Goal: Task Accomplishment & Management: Use online tool/utility

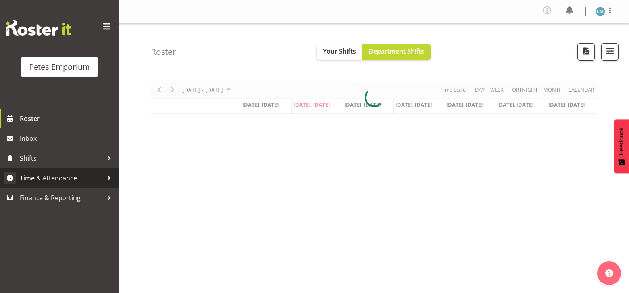
click at [73, 180] on span "Time & Attendance" at bounding box center [61, 178] width 83 height 12
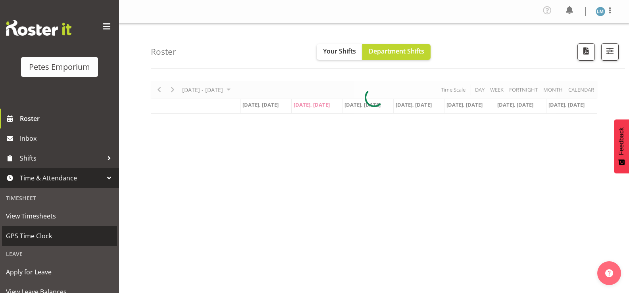
click at [66, 235] on span "GPS Time Clock" at bounding box center [59, 236] width 107 height 12
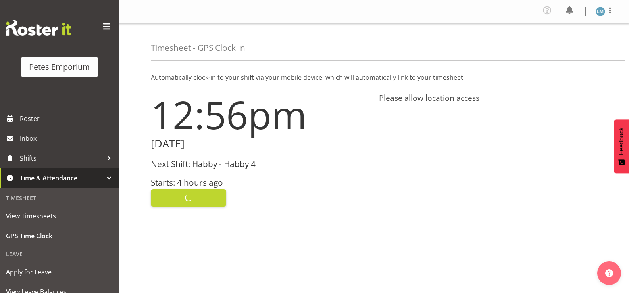
click at [199, 199] on div "Clock In" at bounding box center [260, 197] width 219 height 19
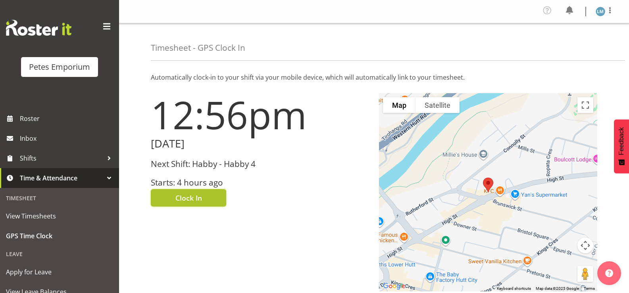
click at [203, 200] on button "Clock In" at bounding box center [188, 197] width 75 height 17
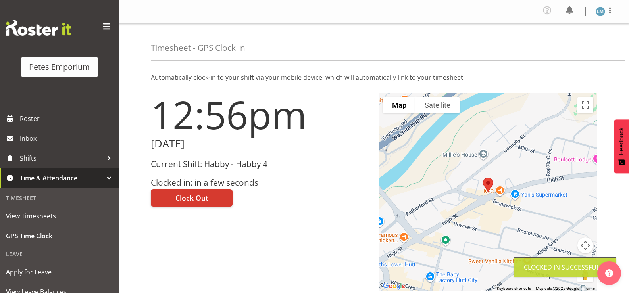
click at [600, 12] on img at bounding box center [601, 12] width 10 height 10
click at [570, 43] on link "Log Out" at bounding box center [577, 44] width 76 height 14
